Goal: Communication & Community: Ask a question

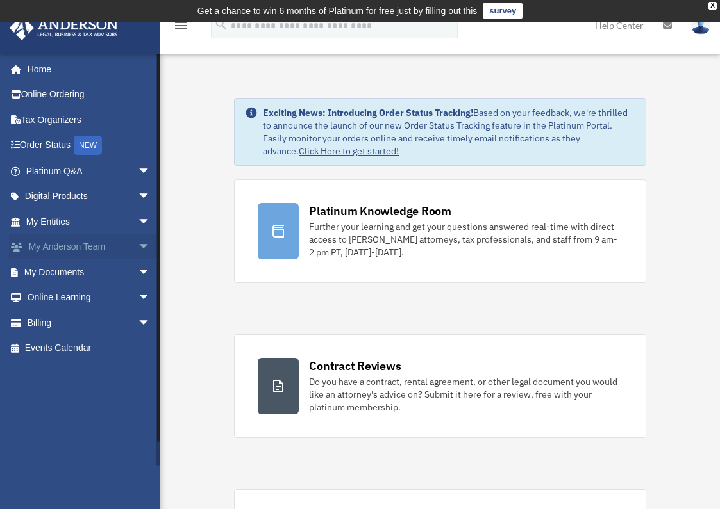
click at [92, 260] on link "My [PERSON_NAME] Team arrow_drop_down" at bounding box center [89, 248] width 161 height 26
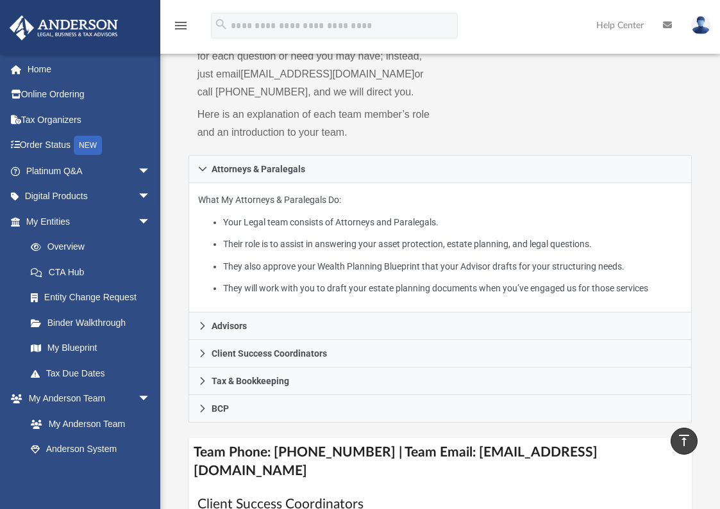
scroll to position [209, 0]
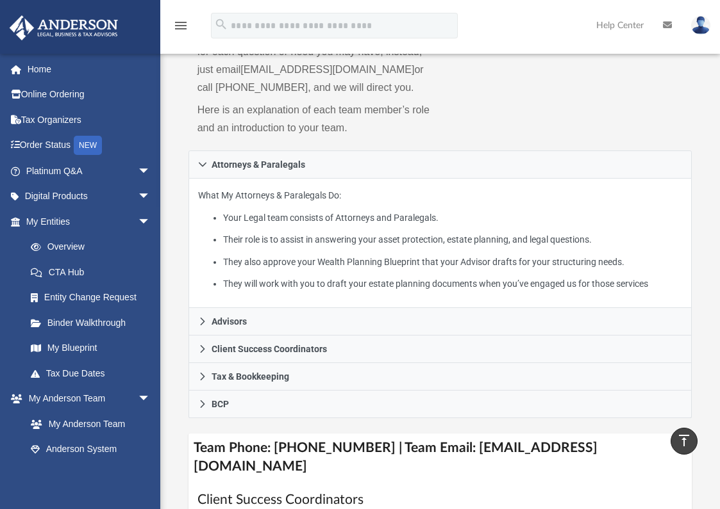
click at [704, 26] on img at bounding box center [700, 25] width 19 height 19
click at [666, 26] on icon at bounding box center [667, 25] width 9 height 9
click at [666, 25] on icon at bounding box center [667, 25] width 9 height 9
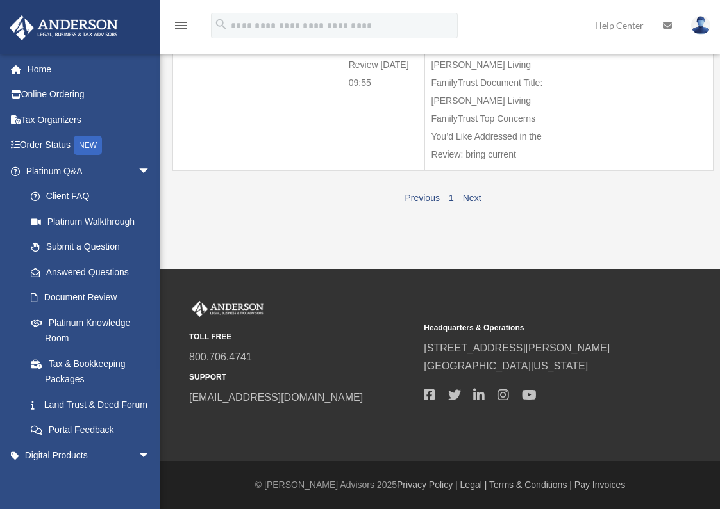
scroll to position [292, 0]
click at [481, 203] on link "Next" at bounding box center [472, 198] width 19 height 10
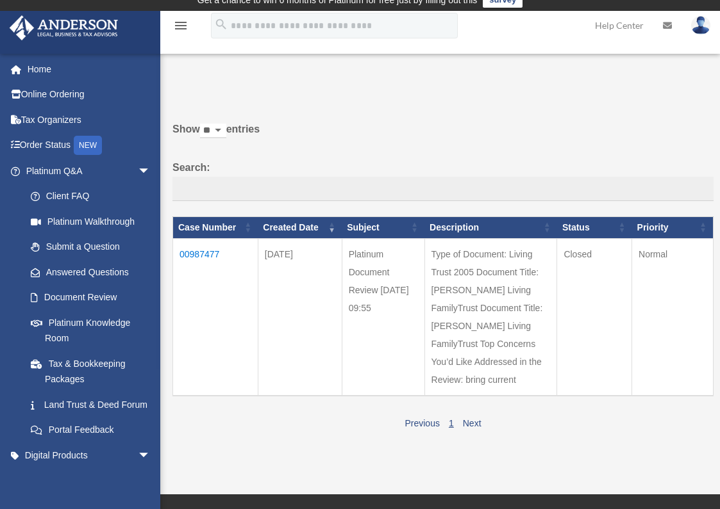
scroll to position [0, 0]
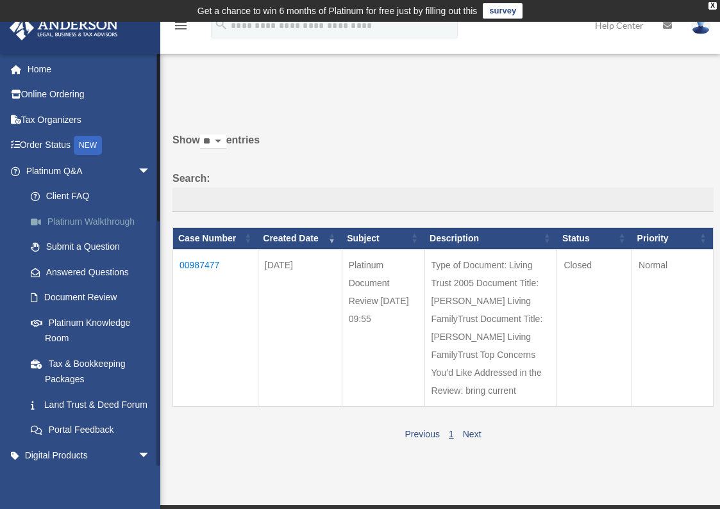
click at [101, 235] on link "Platinum Walkthrough" at bounding box center [94, 222] width 152 height 26
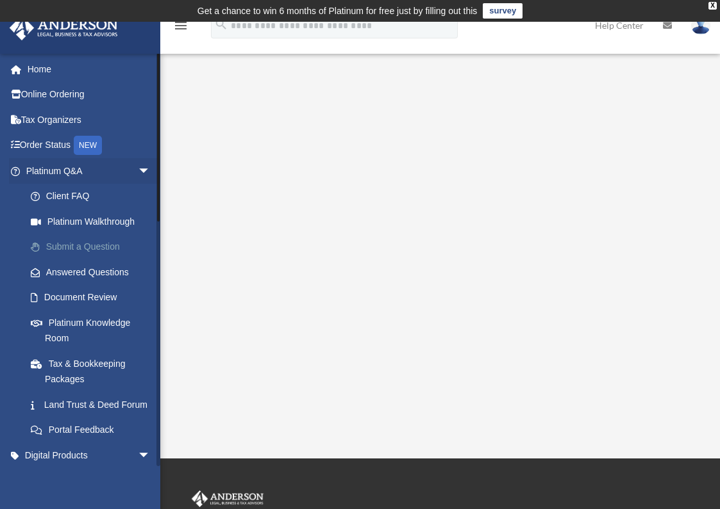
click at [87, 260] on link "Submit a Question" at bounding box center [94, 248] width 152 height 26
click at [77, 260] on link "Submit a Question" at bounding box center [94, 248] width 152 height 26
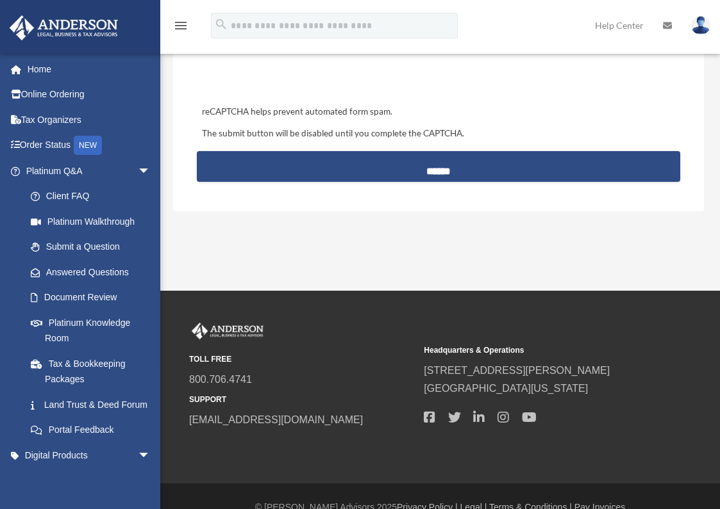
scroll to position [862, 0]
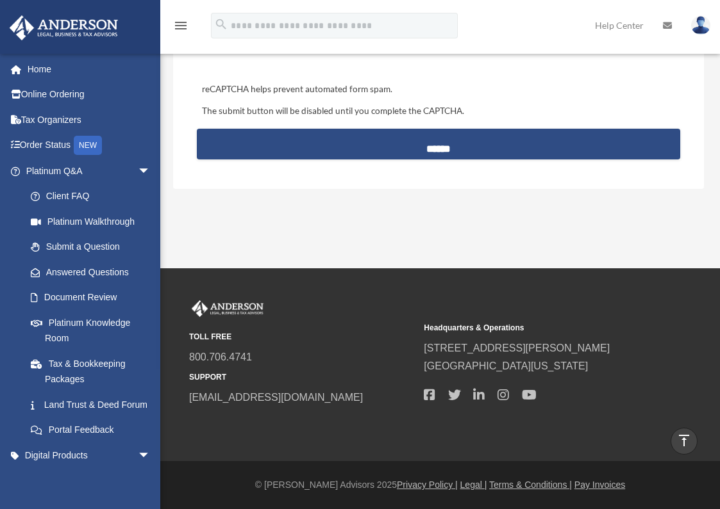
click at [683, 437] on icon "vertical_align_top" at bounding box center [683, 440] width 15 height 15
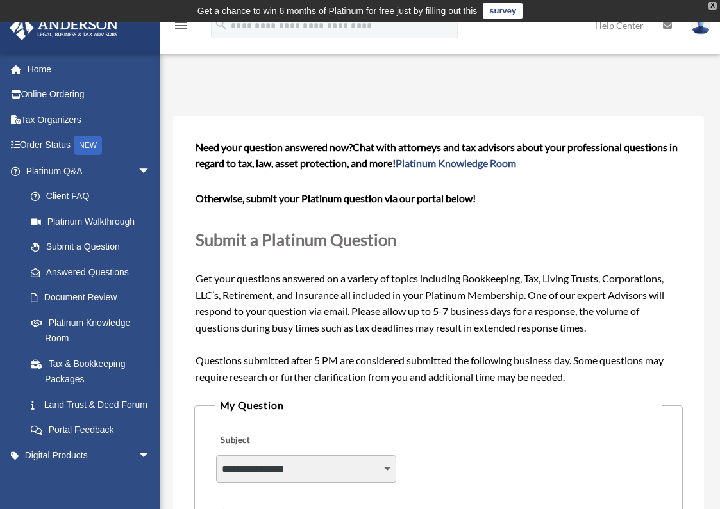
click at [713, 3] on div "X" at bounding box center [712, 6] width 8 height 8
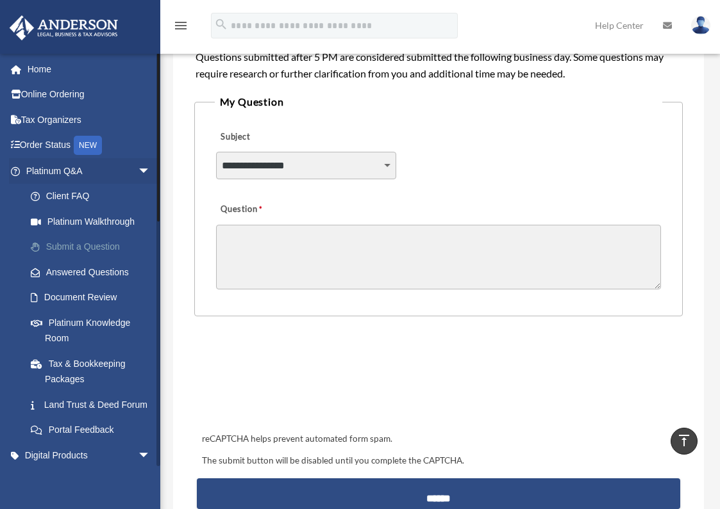
scroll to position [282, 0]
click at [133, 260] on link "Submit a Question" at bounding box center [94, 248] width 152 height 26
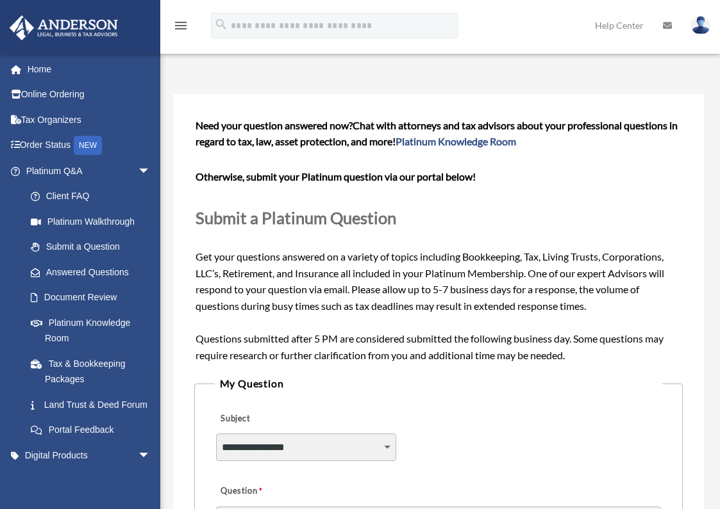
click at [130, 479] on div "[EMAIL_ADDRESS][DOMAIN_NAME] Sign Out [EMAIL_ADDRESS][DOMAIN_NAME] Home Online …" at bounding box center [80, 307] width 160 height 509
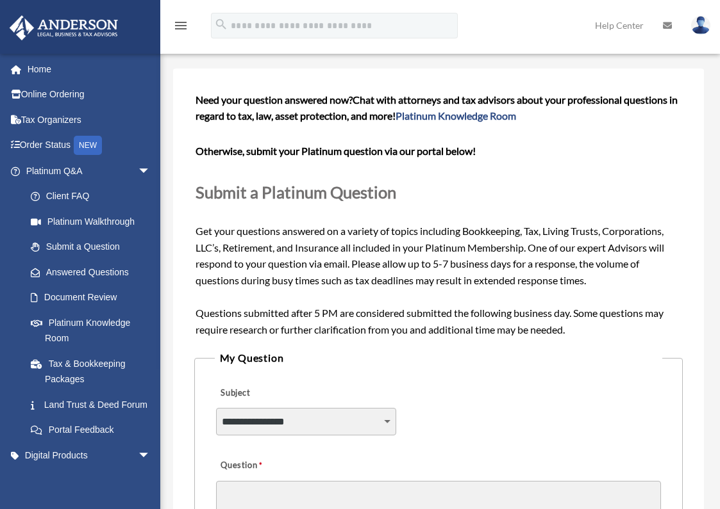
scroll to position [103, 0]
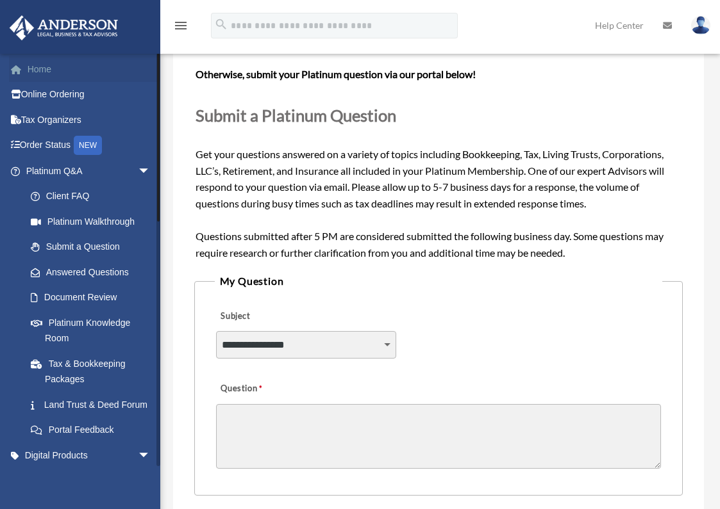
click at [70, 72] on link "Home" at bounding box center [89, 69] width 161 height 26
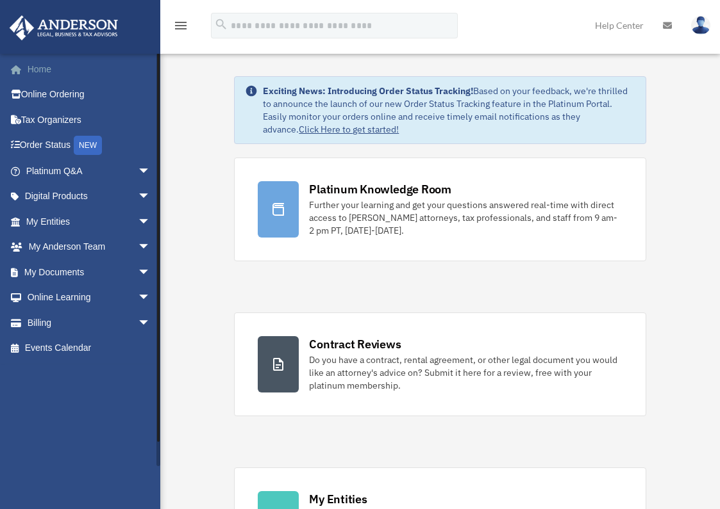
click at [55, 77] on link "Home" at bounding box center [89, 69] width 161 height 26
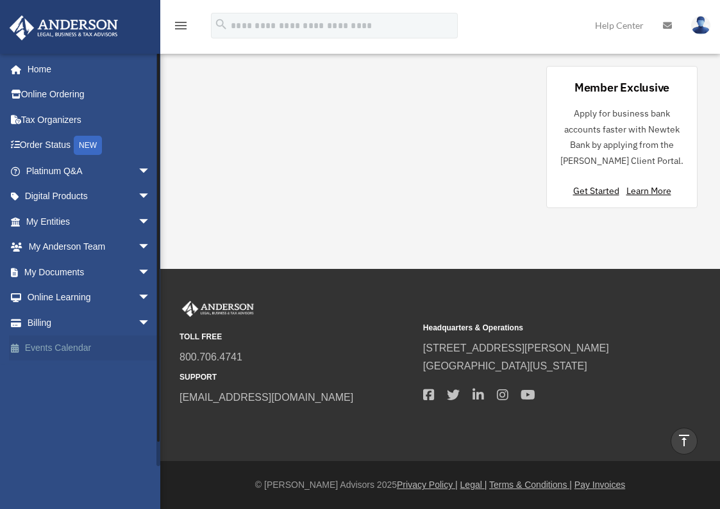
scroll to position [1, 0]
click at [45, 72] on link "Home" at bounding box center [89, 69] width 161 height 26
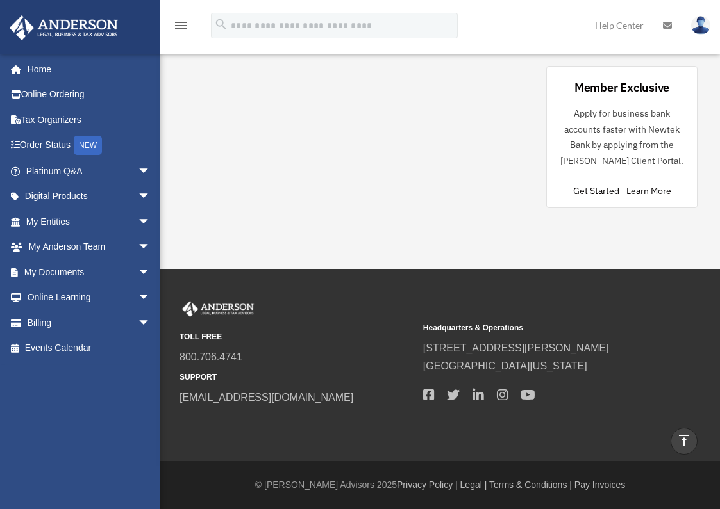
scroll to position [1483, 0]
